Goal: Browse casually: Explore the website without a specific task or goal

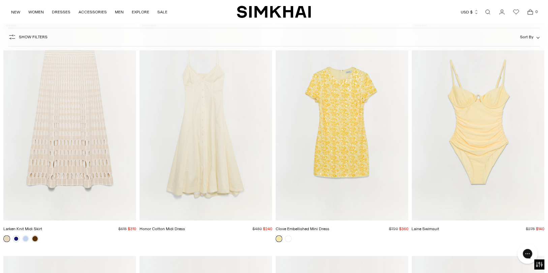
scroll to position [5215, 0]
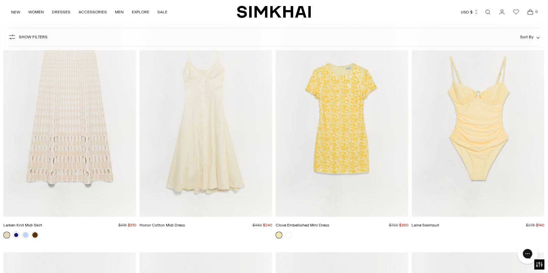
click at [0, 0] on img "Laine Swimsuit" at bounding box center [0, 0] width 0 height 0
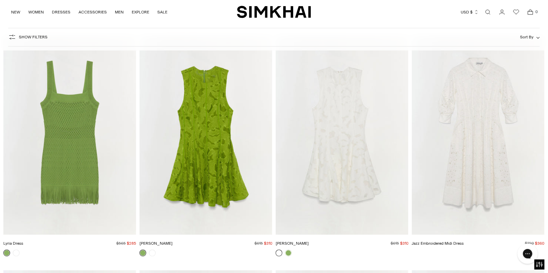
scroll to position [7524, 0]
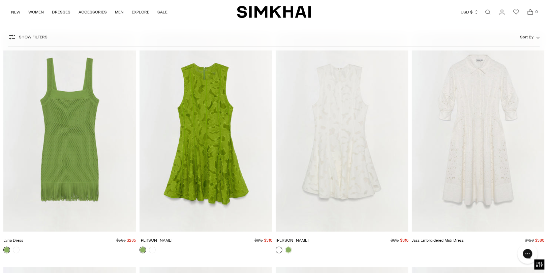
click at [0, 0] on img "Sylvia Dress" at bounding box center [0, 0] width 0 height 0
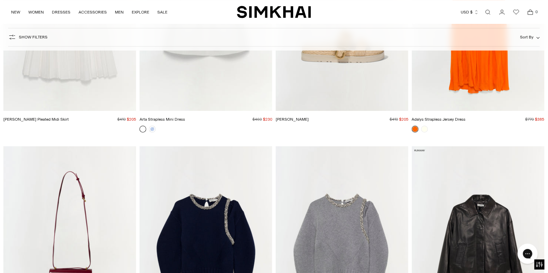
scroll to position [8115, 0]
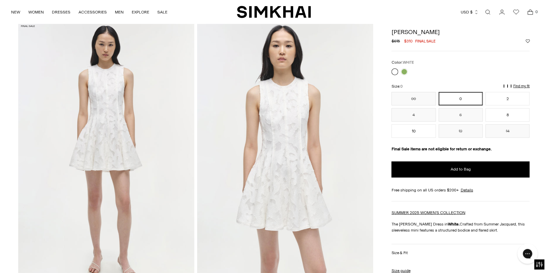
scroll to position [30, 0]
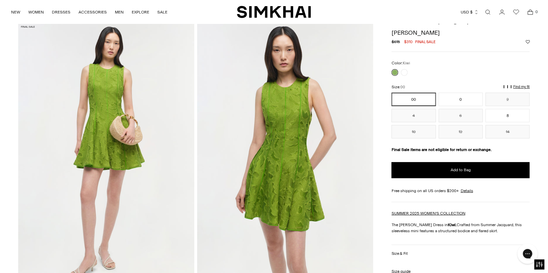
scroll to position [22, 0]
